Goal: Task Accomplishment & Management: Complete application form

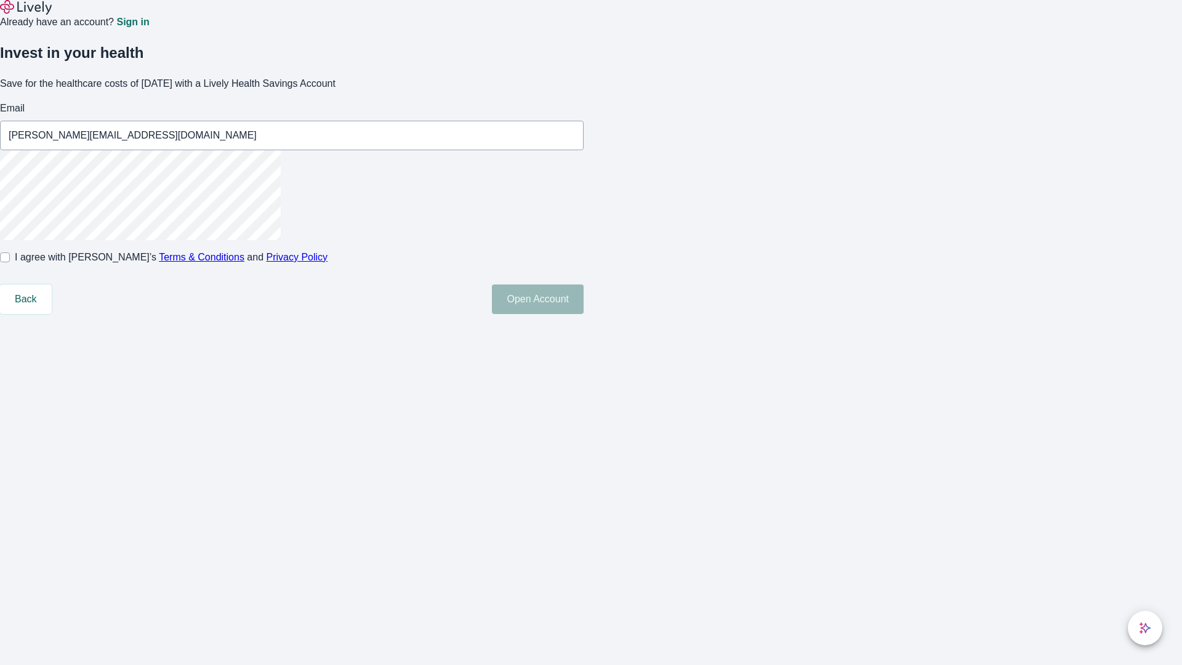
click at [10, 262] on input "I agree with Lively’s Terms & Conditions and Privacy Policy" at bounding box center [5, 257] width 10 height 10
checkbox input "true"
click at [584, 314] on button "Open Account" at bounding box center [538, 299] width 92 height 30
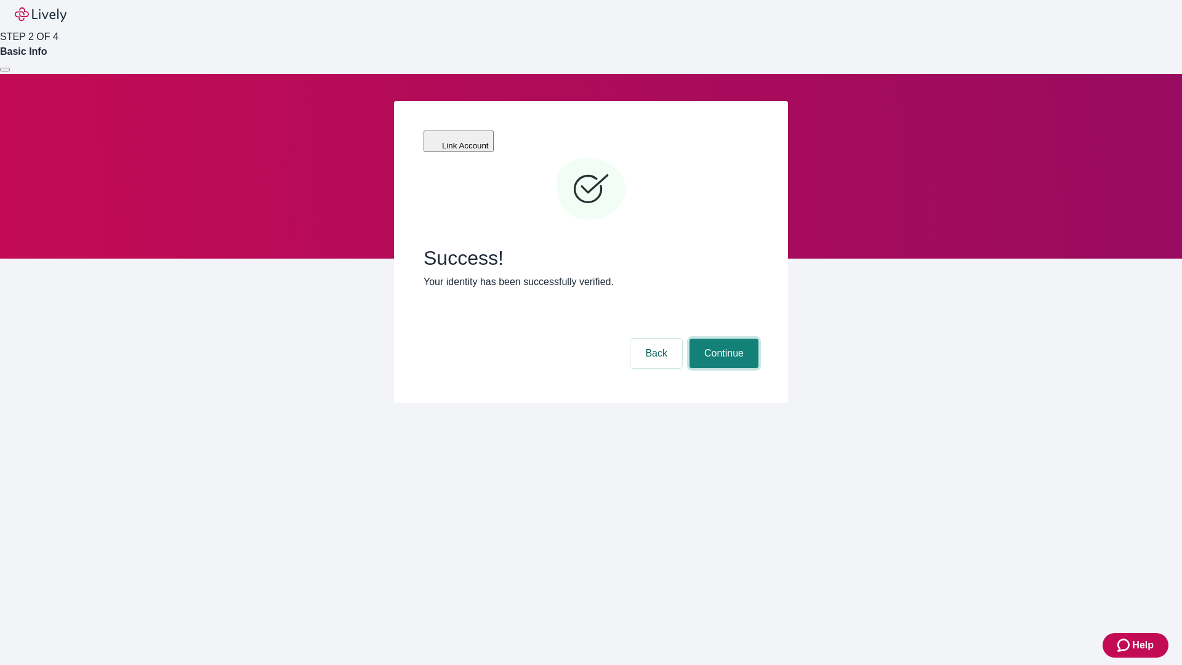
click at [722, 339] on button "Continue" at bounding box center [723, 354] width 69 height 30
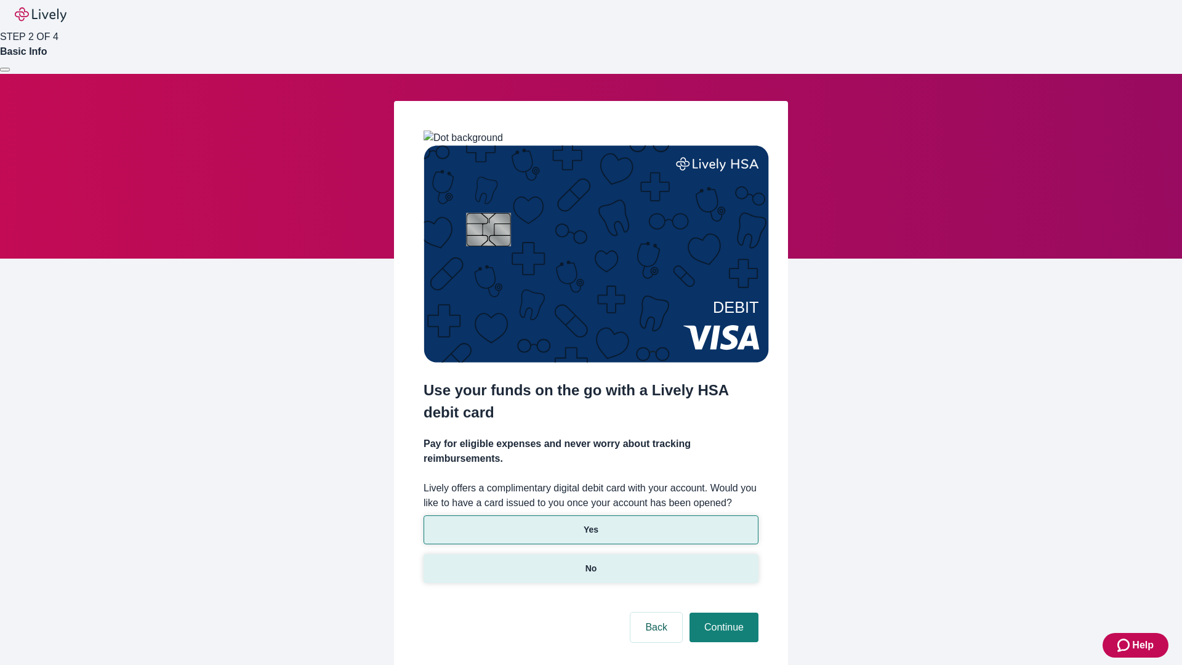
click at [590, 562] on p "No" at bounding box center [591, 568] width 12 height 13
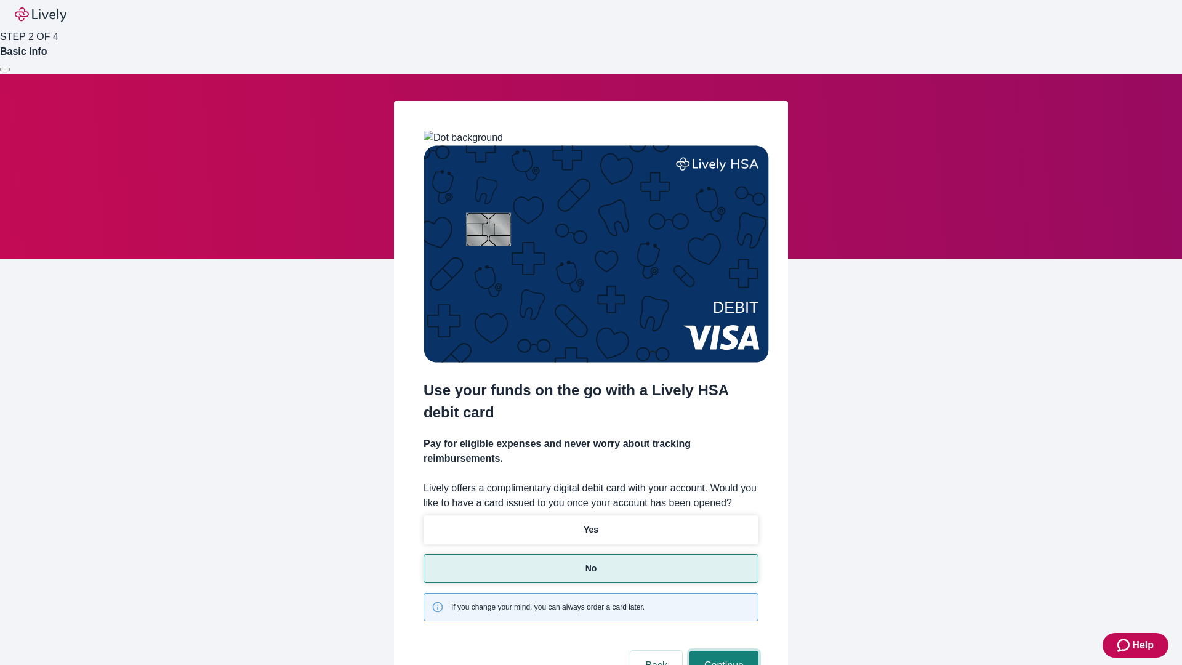
click at [722, 651] on button "Continue" at bounding box center [723, 666] width 69 height 30
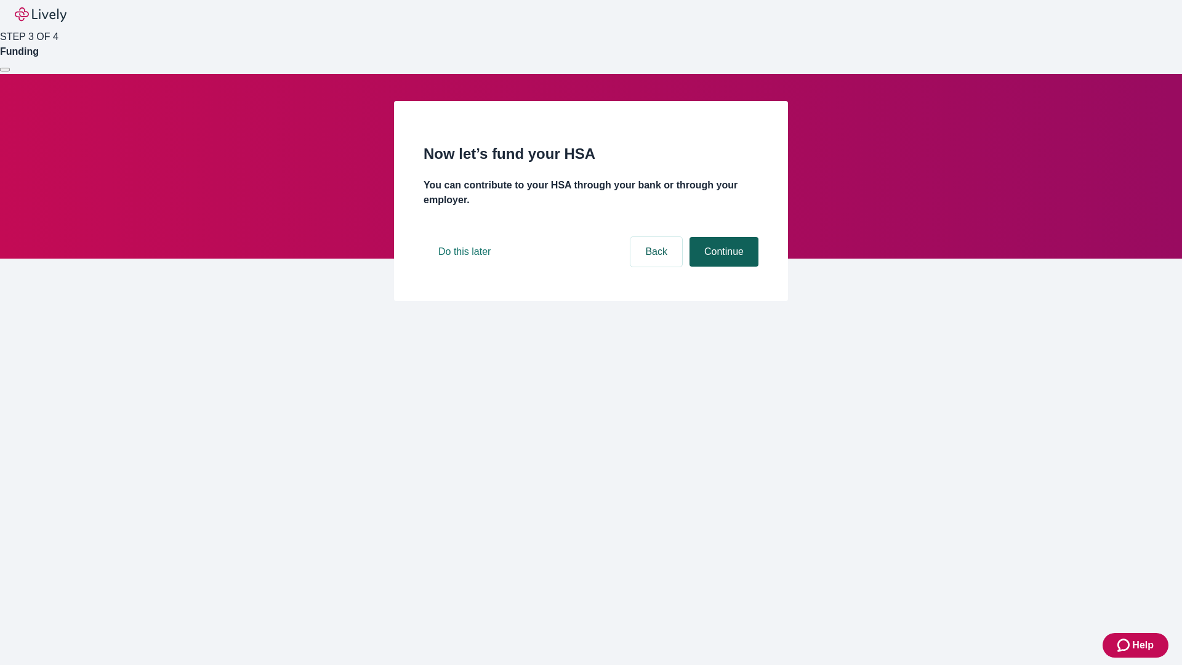
click at [722, 267] on button "Continue" at bounding box center [723, 252] width 69 height 30
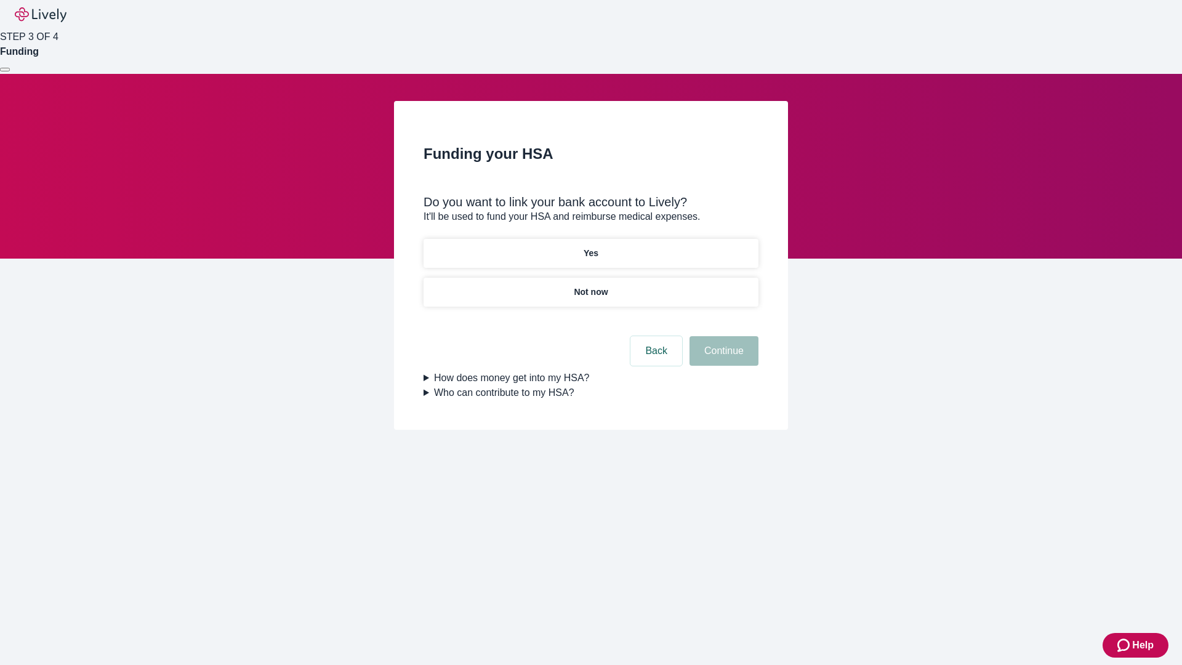
click at [590, 247] on p "Yes" at bounding box center [591, 253] width 15 height 13
click at [722, 336] on button "Continue" at bounding box center [723, 351] width 69 height 30
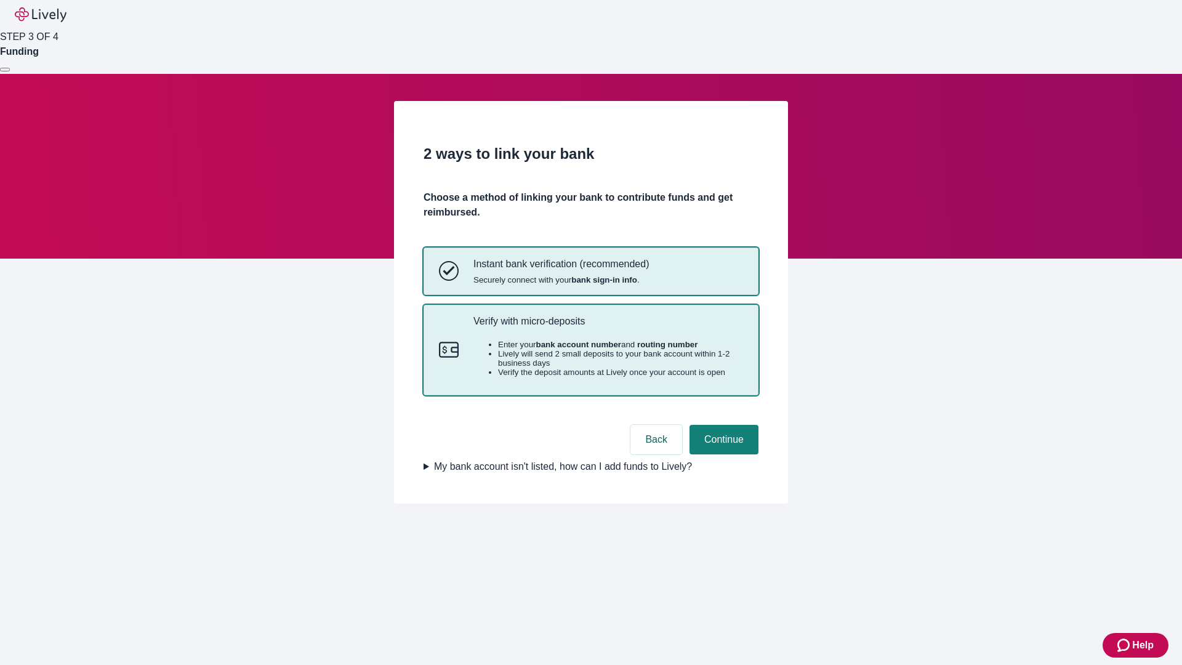
click at [608, 327] on p "Verify with micro-deposits" at bounding box center [608, 321] width 270 height 12
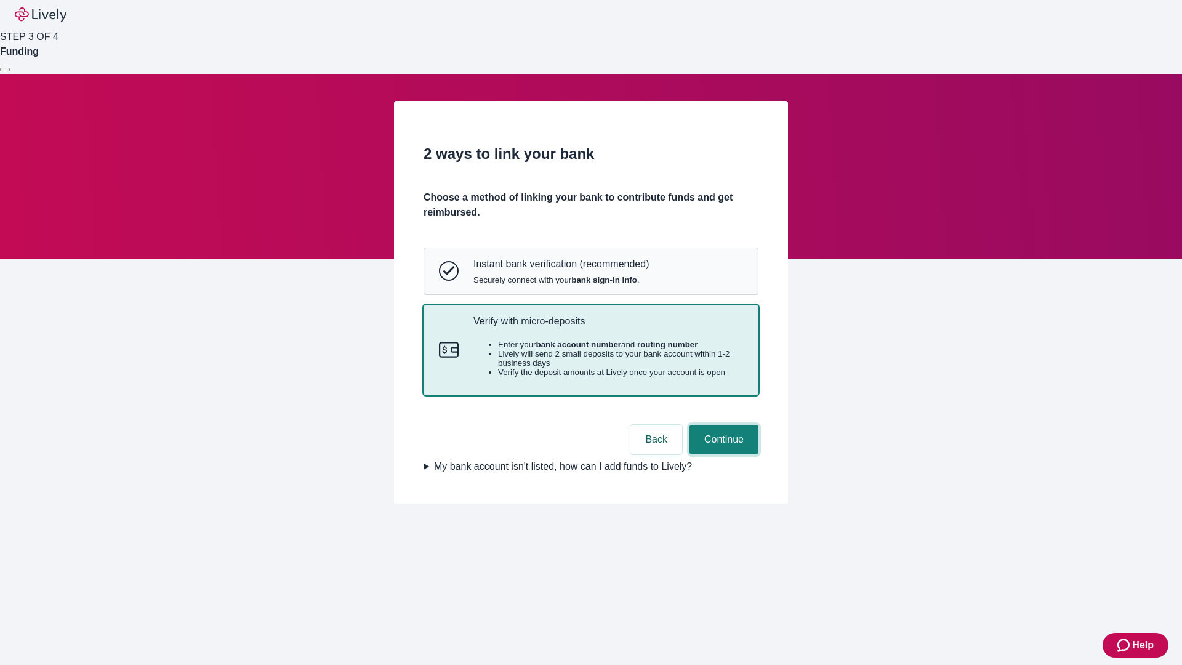
click at [722, 454] on button "Continue" at bounding box center [723, 440] width 69 height 30
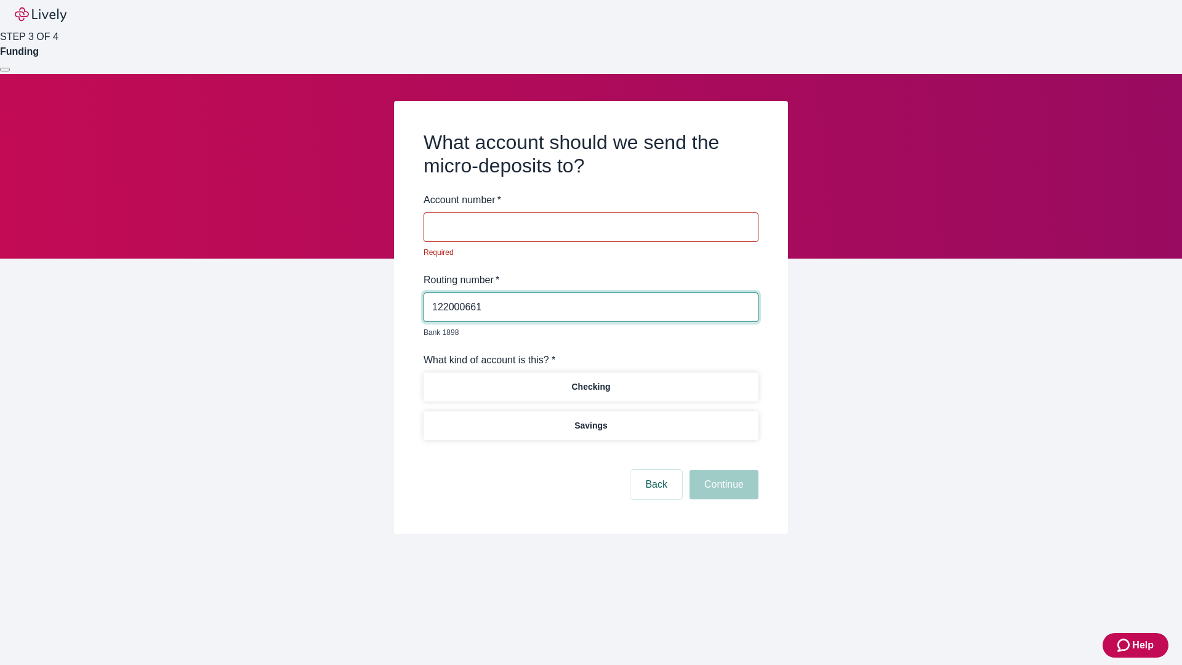
type input "122000661"
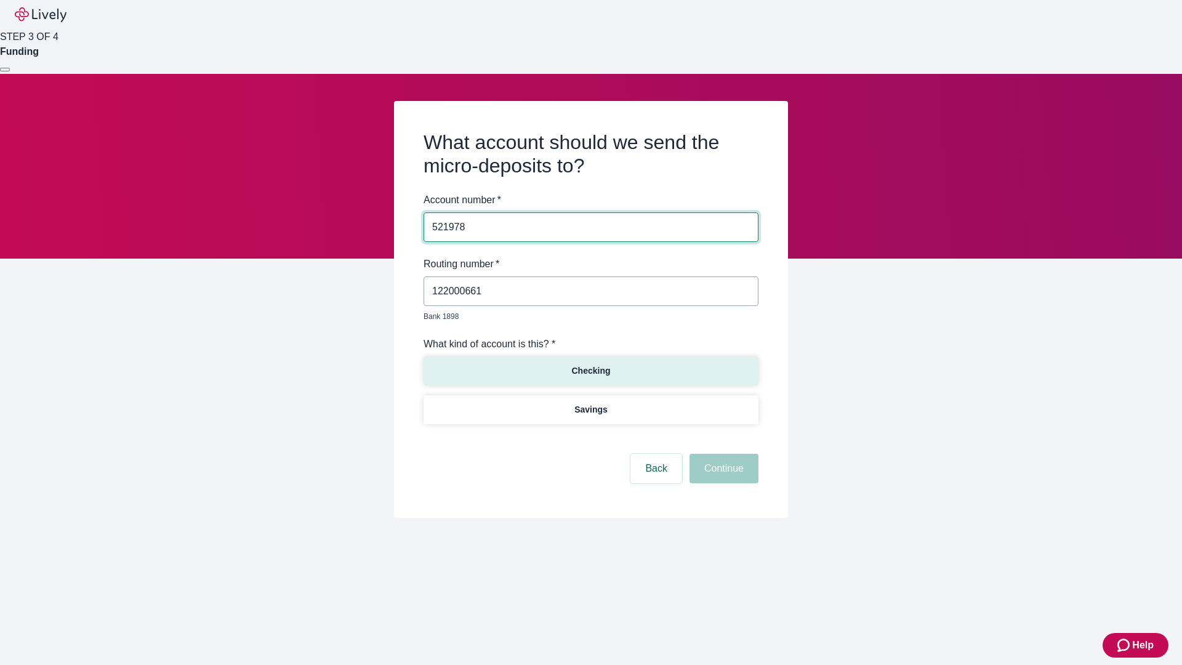
type input "521978"
click at [590, 364] on p "Checking" at bounding box center [590, 370] width 39 height 13
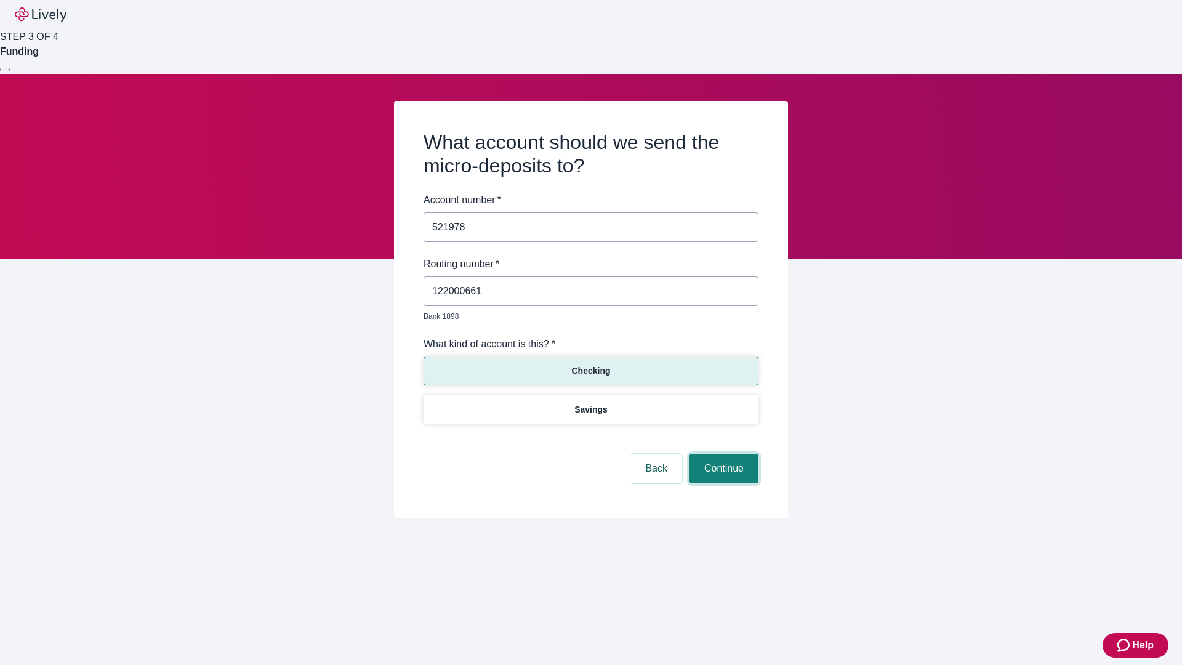
click at [722, 454] on button "Continue" at bounding box center [723, 469] width 69 height 30
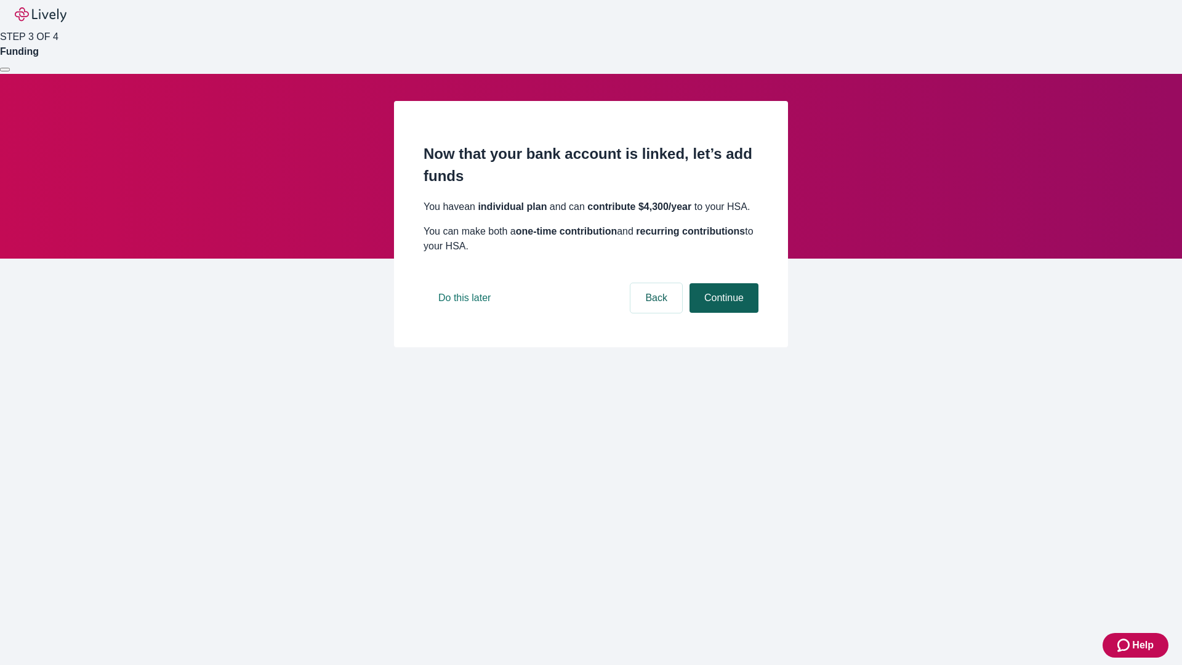
click at [722, 313] on button "Continue" at bounding box center [723, 298] width 69 height 30
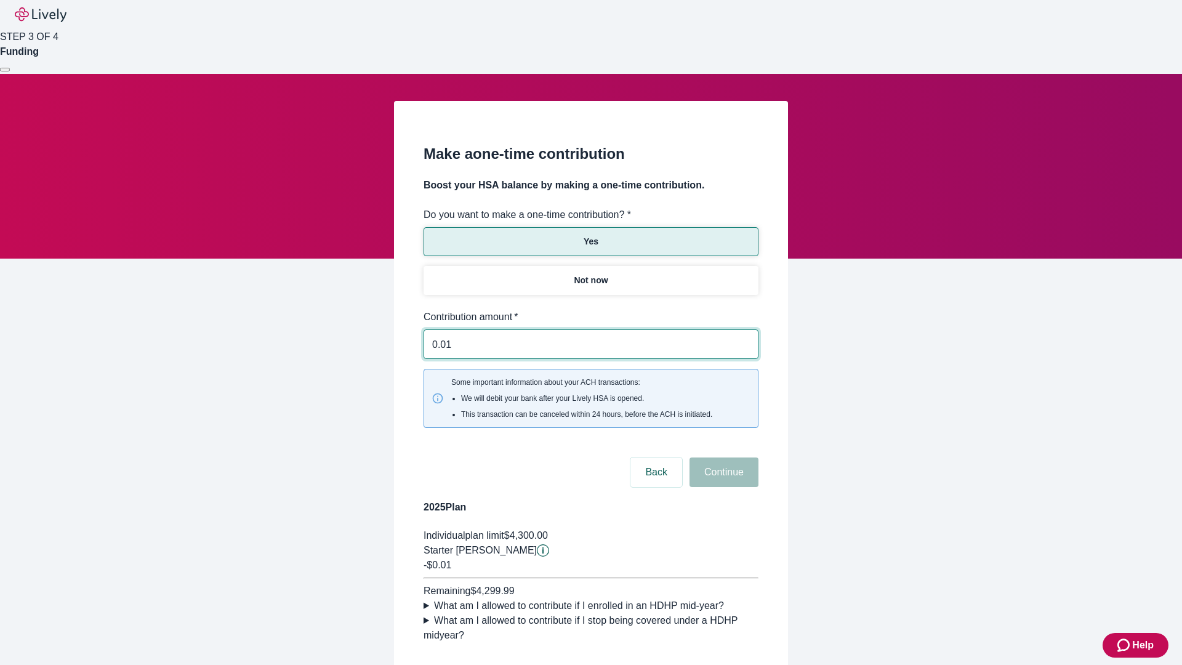
type input "0.01"
click at [722, 457] on button "Continue" at bounding box center [723, 472] width 69 height 30
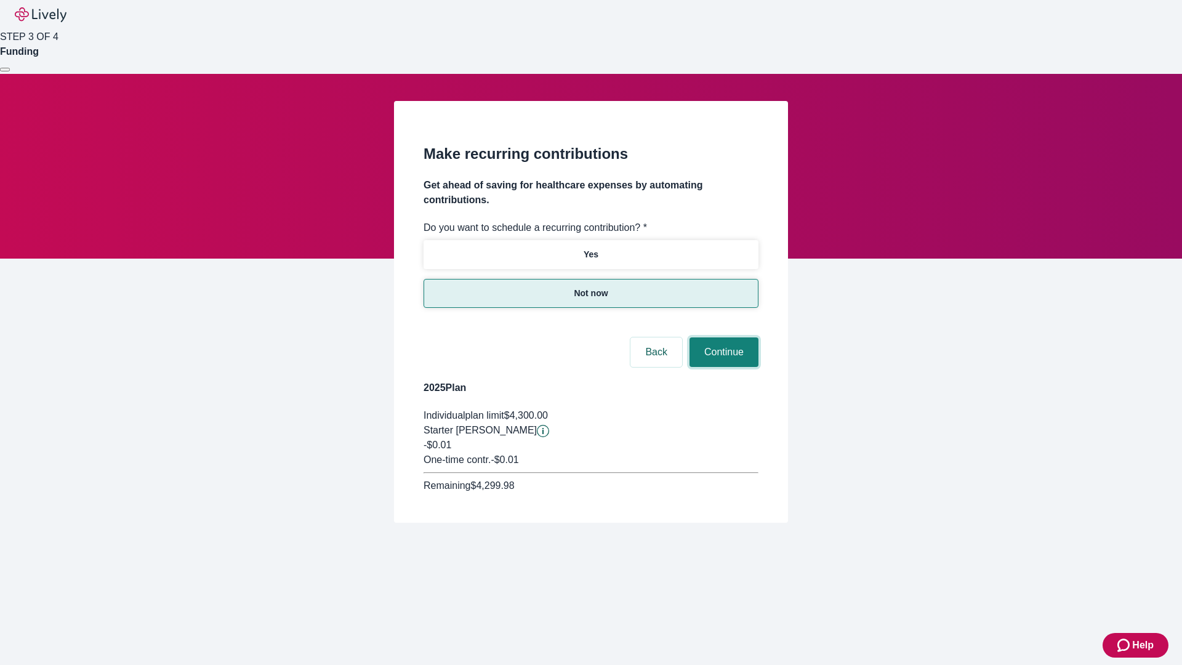
click at [722, 337] on button "Continue" at bounding box center [723, 352] width 69 height 30
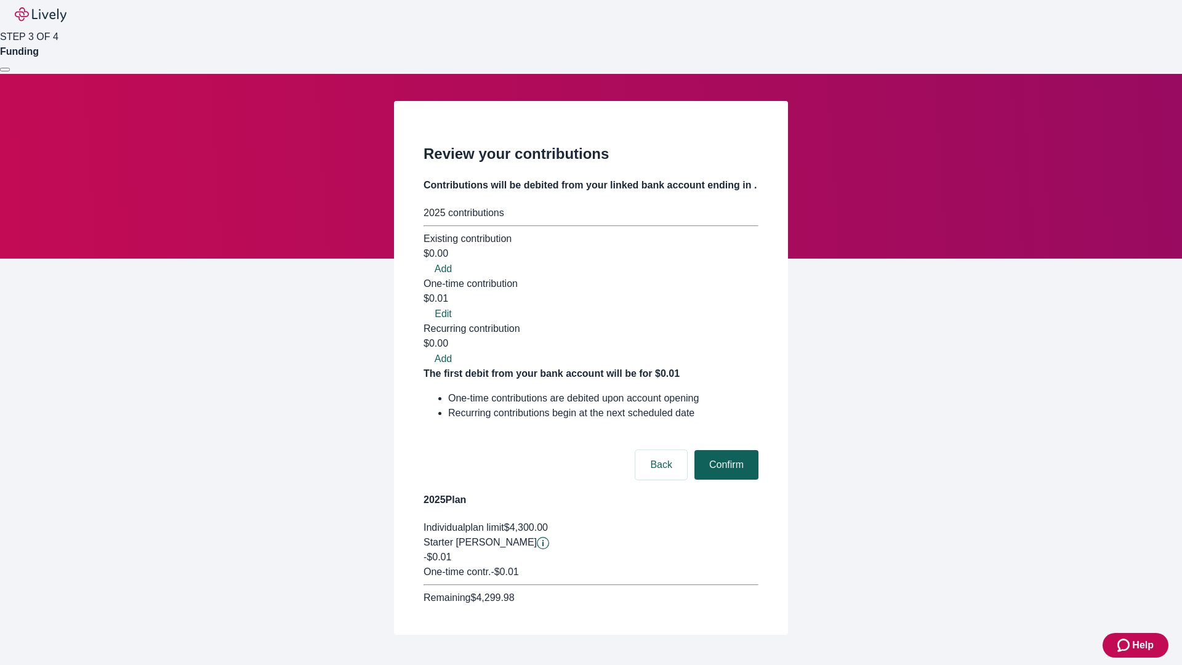
click at [724, 450] on button "Confirm" at bounding box center [726, 465] width 64 height 30
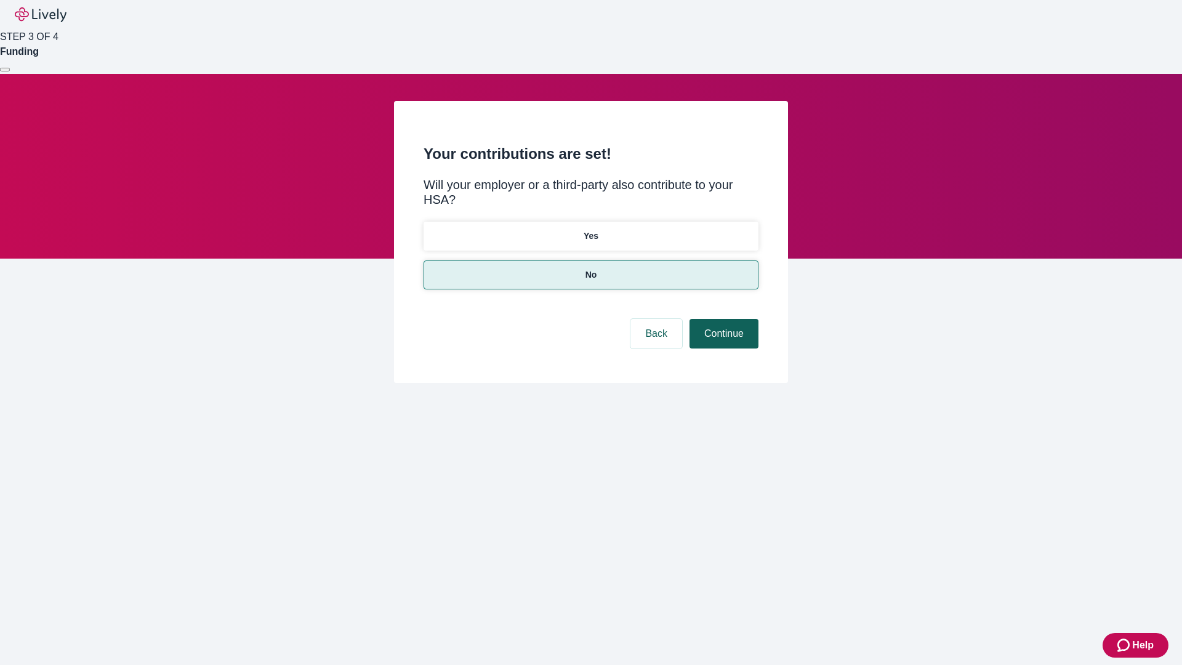
click at [722, 319] on button "Continue" at bounding box center [723, 334] width 69 height 30
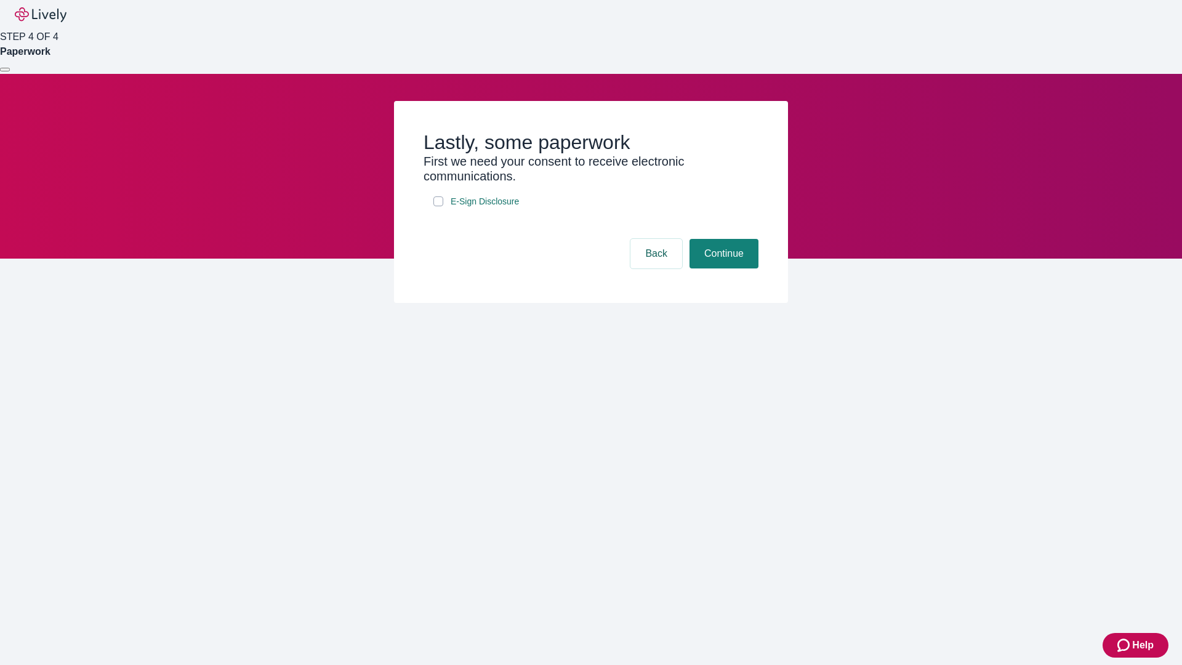
click at [438, 206] on input "E-Sign Disclosure" at bounding box center [438, 201] width 10 height 10
checkbox input "true"
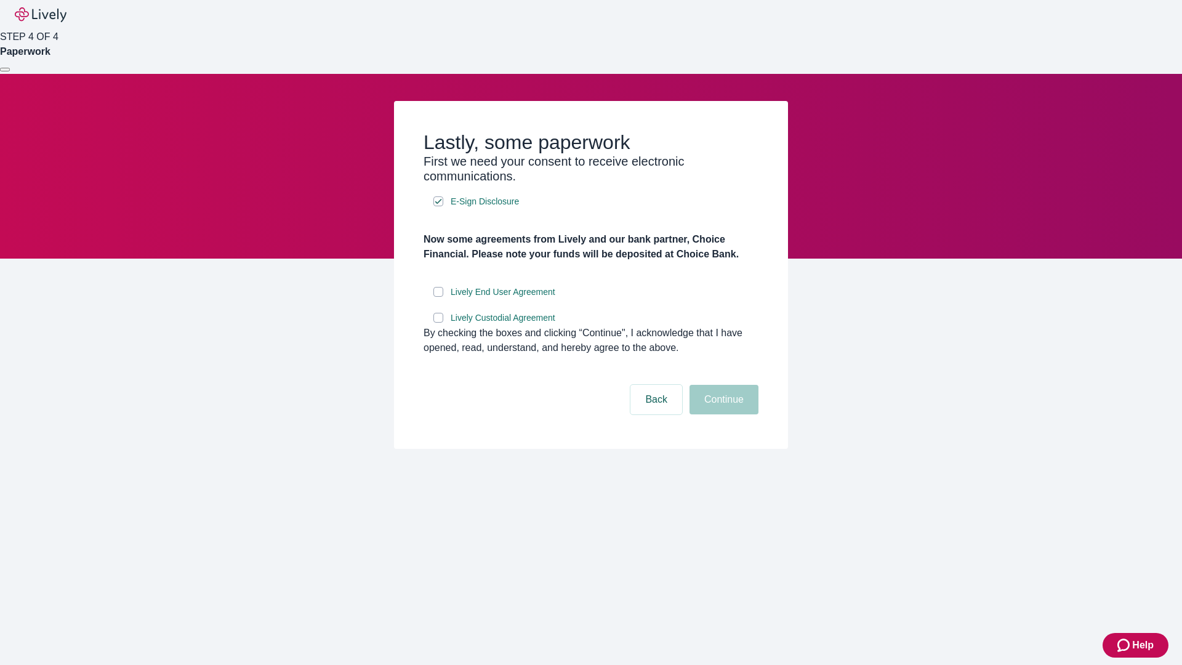
click at [438, 297] on input "Lively End User Agreement" at bounding box center [438, 292] width 10 height 10
checkbox input "true"
click at [438, 323] on input "Lively Custodial Agreement" at bounding box center [438, 318] width 10 height 10
checkbox input "true"
click at [722, 414] on button "Continue" at bounding box center [723, 400] width 69 height 30
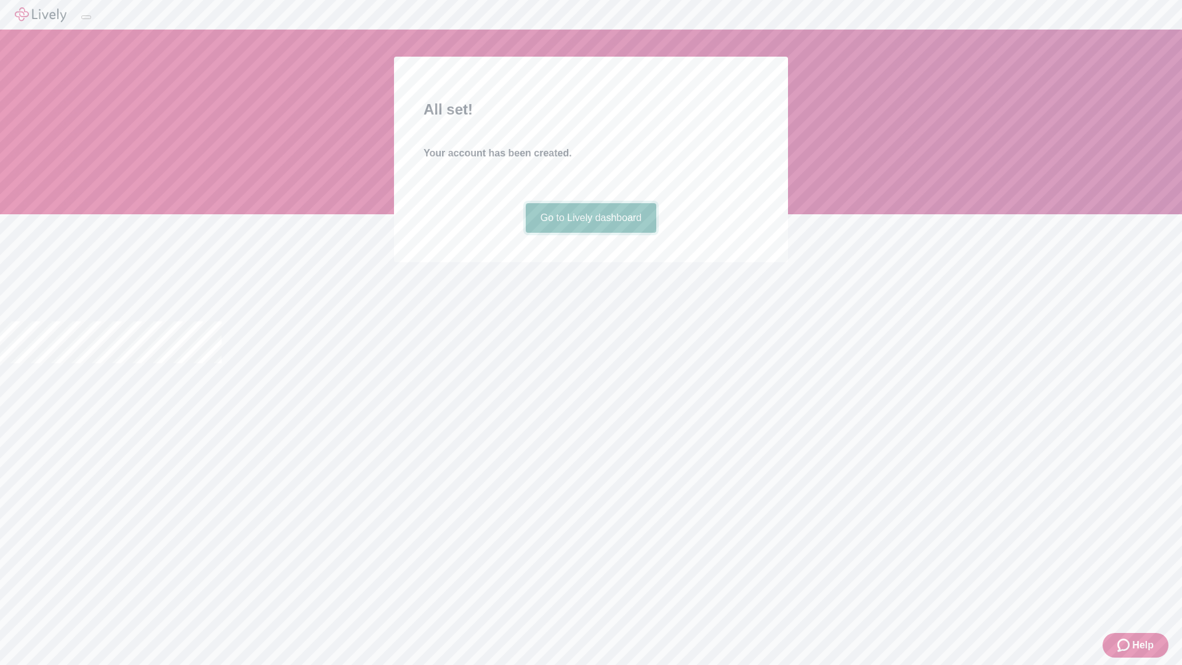
click at [590, 233] on link "Go to Lively dashboard" at bounding box center [591, 218] width 131 height 30
